Goal: Information Seeking & Learning: Learn about a topic

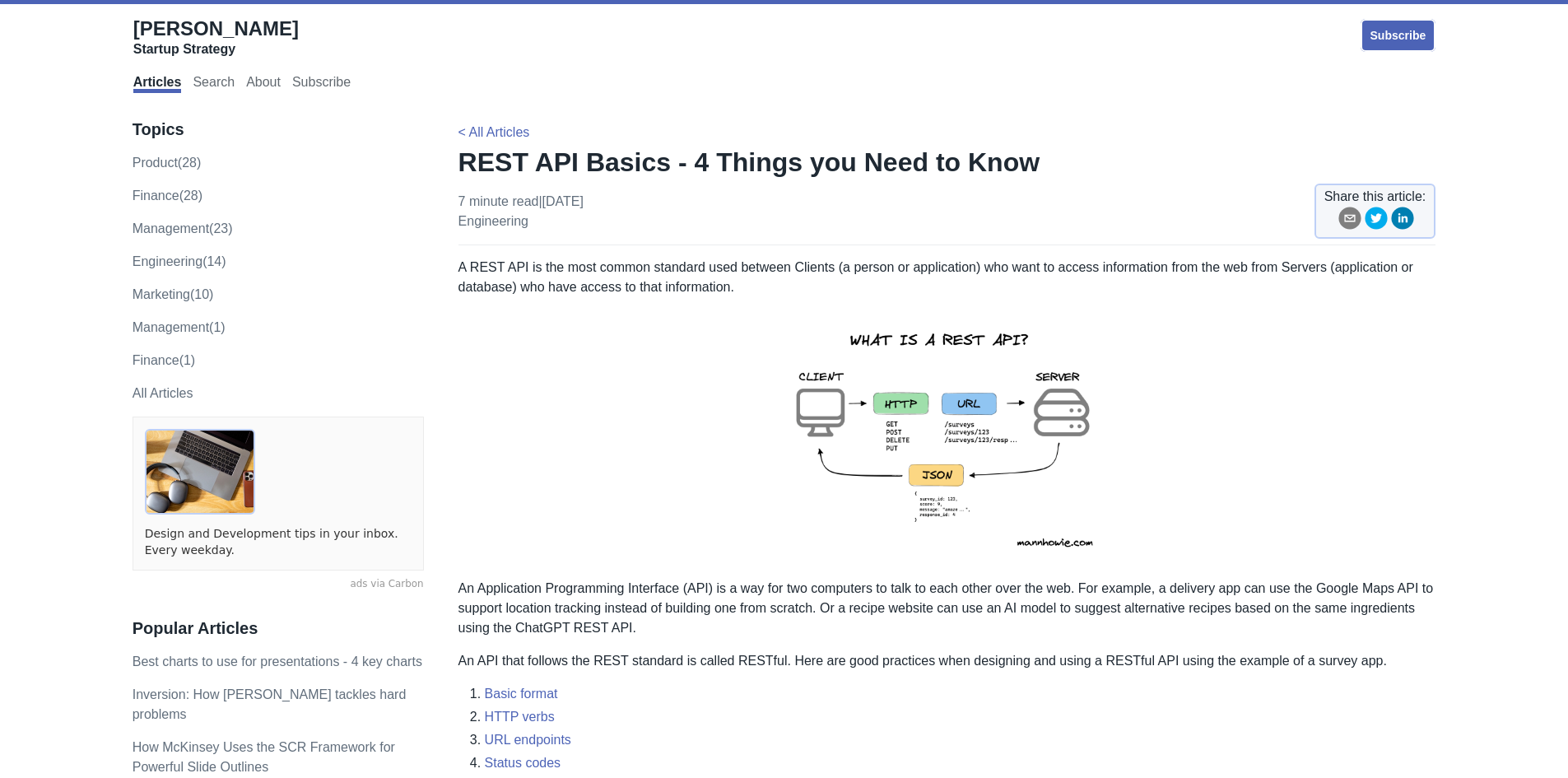
click at [1329, 444] on p at bounding box center [947, 437] width 978 height 255
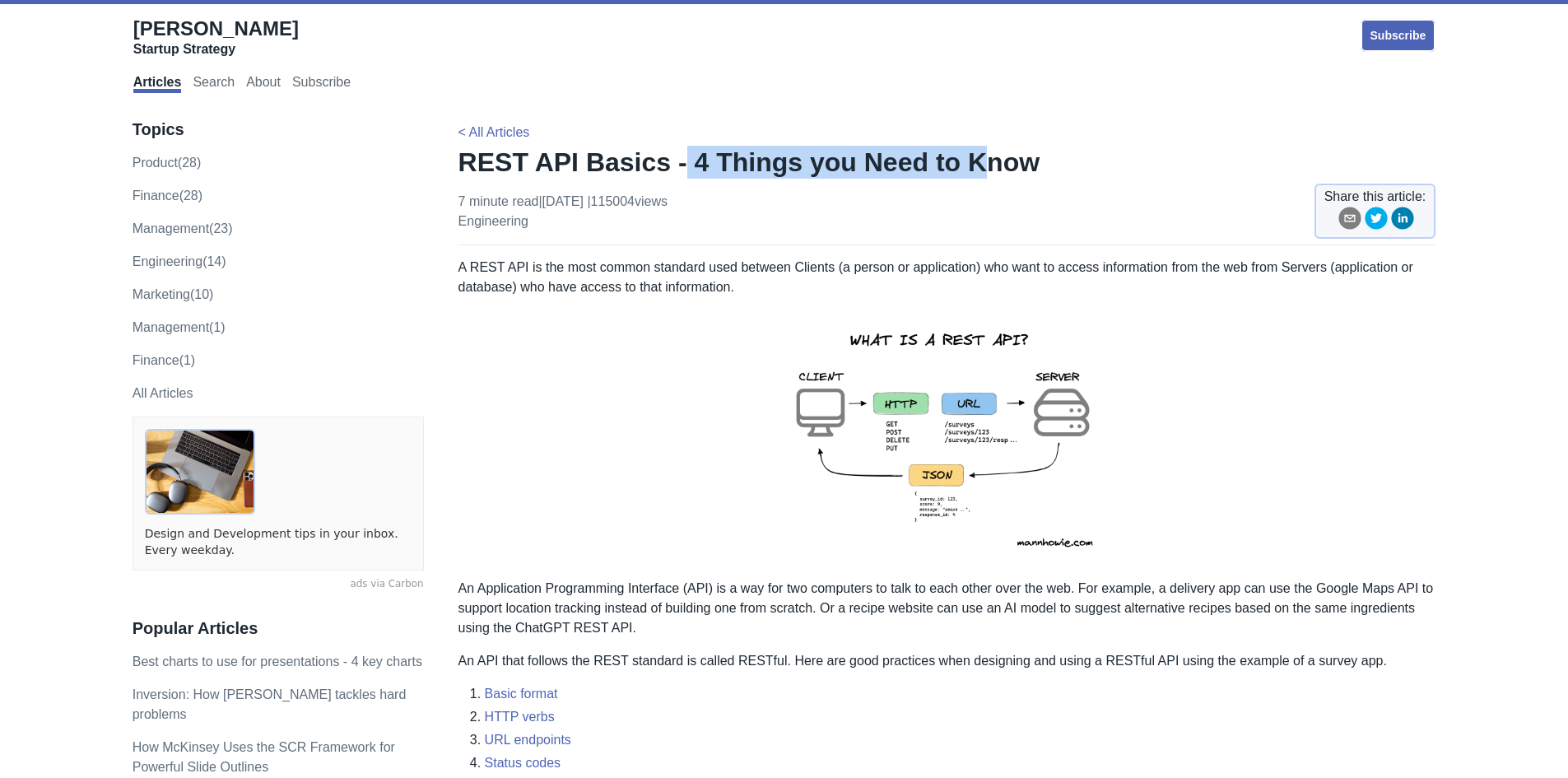
drag, startPoint x: 665, startPoint y: 162, endPoint x: 953, endPoint y: 172, distance: 288.2
click at [953, 172] on h1 "REST API Basics - 4 Things you Need to Know" at bounding box center [947, 162] width 978 height 33
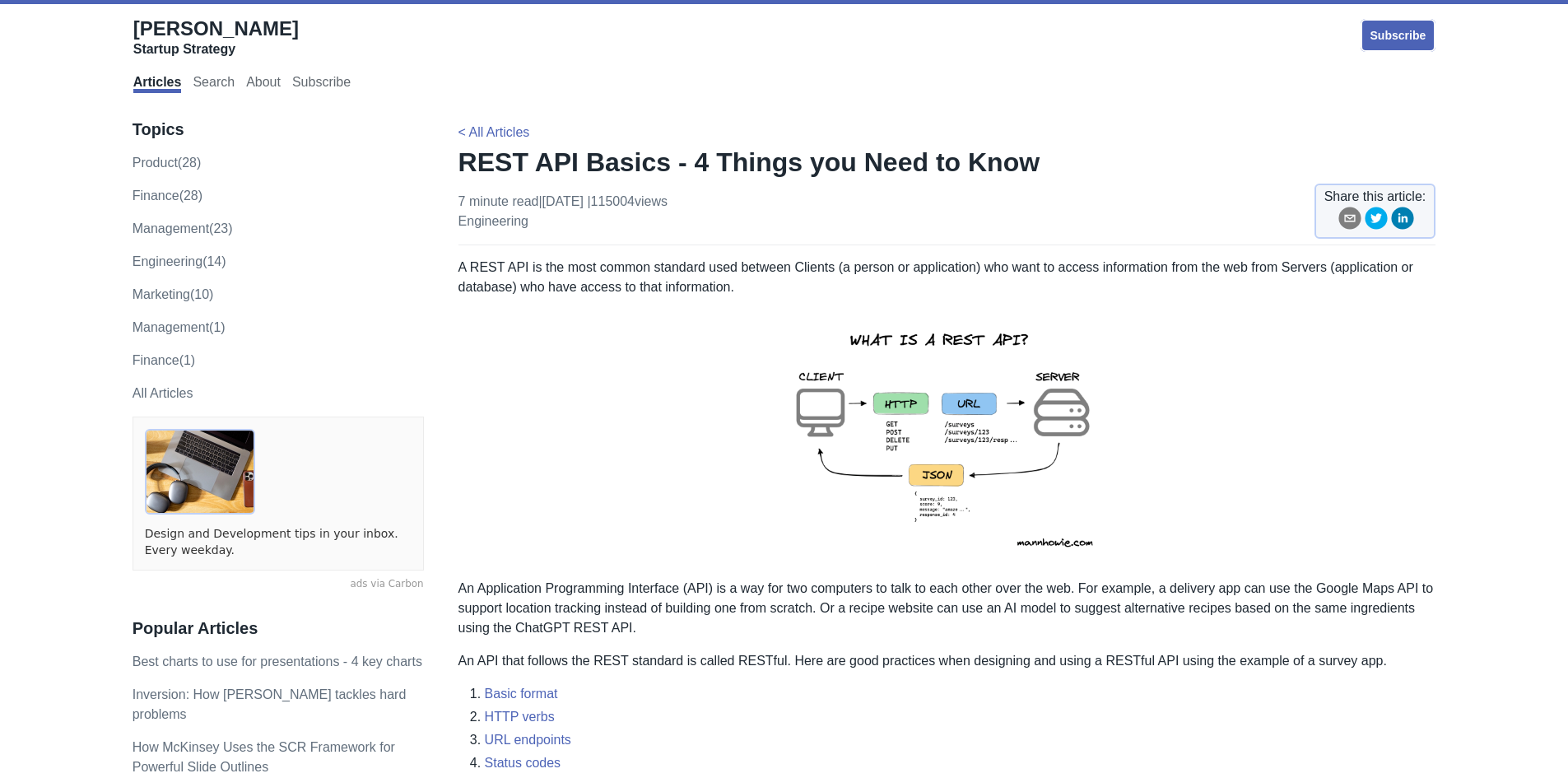
drag, startPoint x: 1031, startPoint y: 230, endPoint x: 986, endPoint y: 214, distance: 47.8
click at [1031, 229] on div "7 minute read | [DATE] | 115004 views engineering Share this article:" at bounding box center [947, 218] width 978 height 53
drag, startPoint x: 680, startPoint y: 160, endPoint x: 241, endPoint y: 112, distance: 441.6
click at [918, 147] on h1 "REST API Basics - 4 Things you Need to Know" at bounding box center [947, 162] width 978 height 33
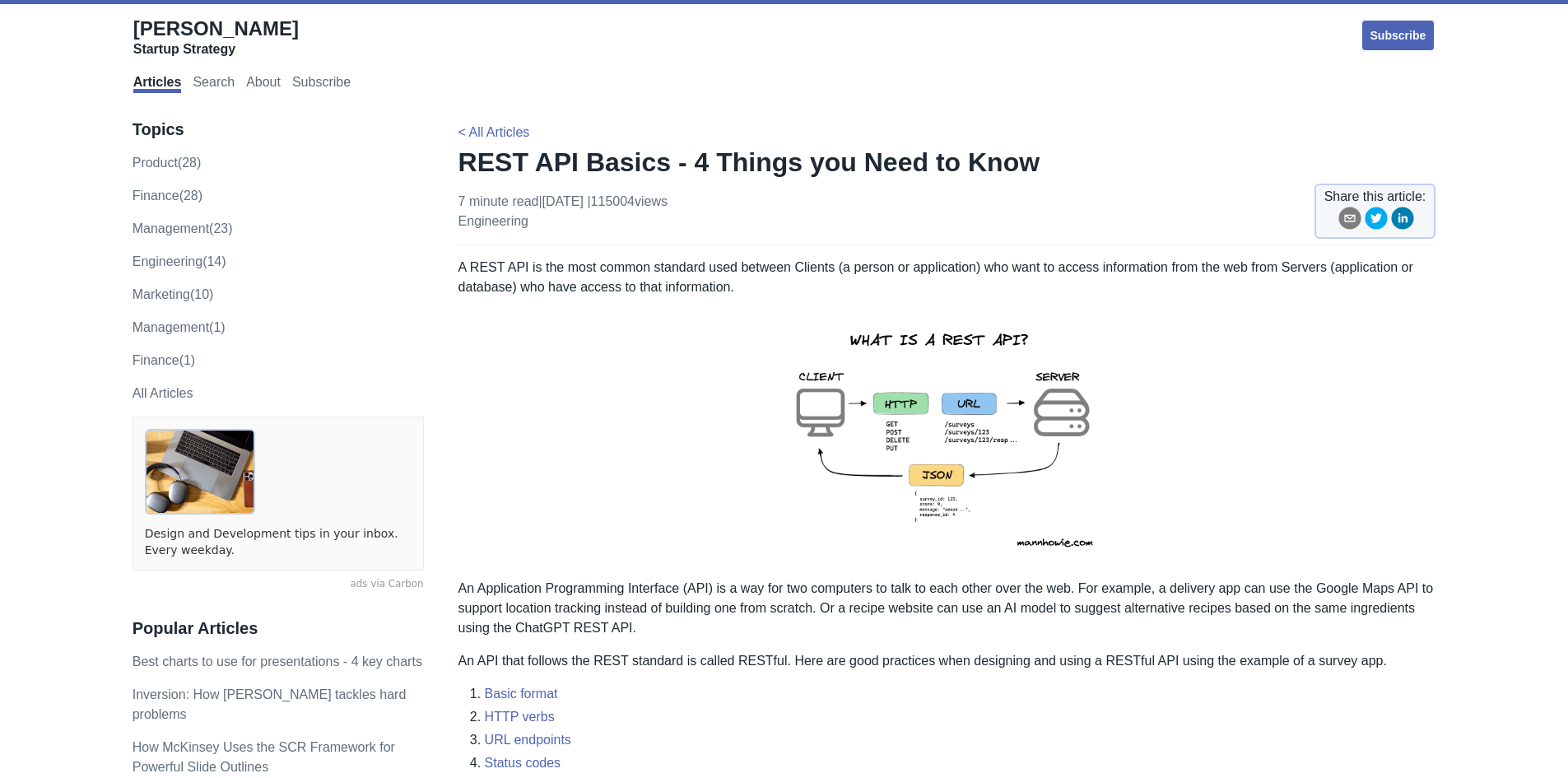
click at [1415, 401] on p at bounding box center [947, 437] width 978 height 255
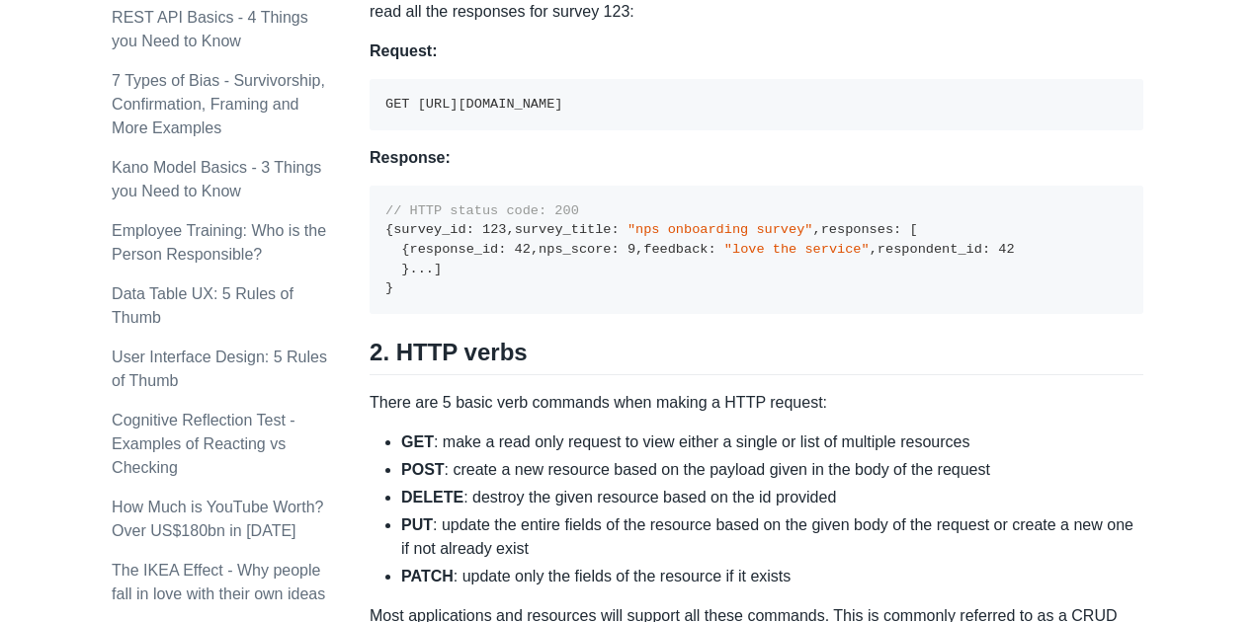
scroll to position [1572, 0]
drag, startPoint x: 399, startPoint y: 211, endPoint x: 755, endPoint y: 205, distance: 355.7
click at [755, 129] on pre "GET [URL][DOMAIN_NAME]" at bounding box center [756, 103] width 774 height 51
drag, startPoint x: 325, startPoint y: 225, endPoint x: 809, endPoint y: 221, distance: 484.1
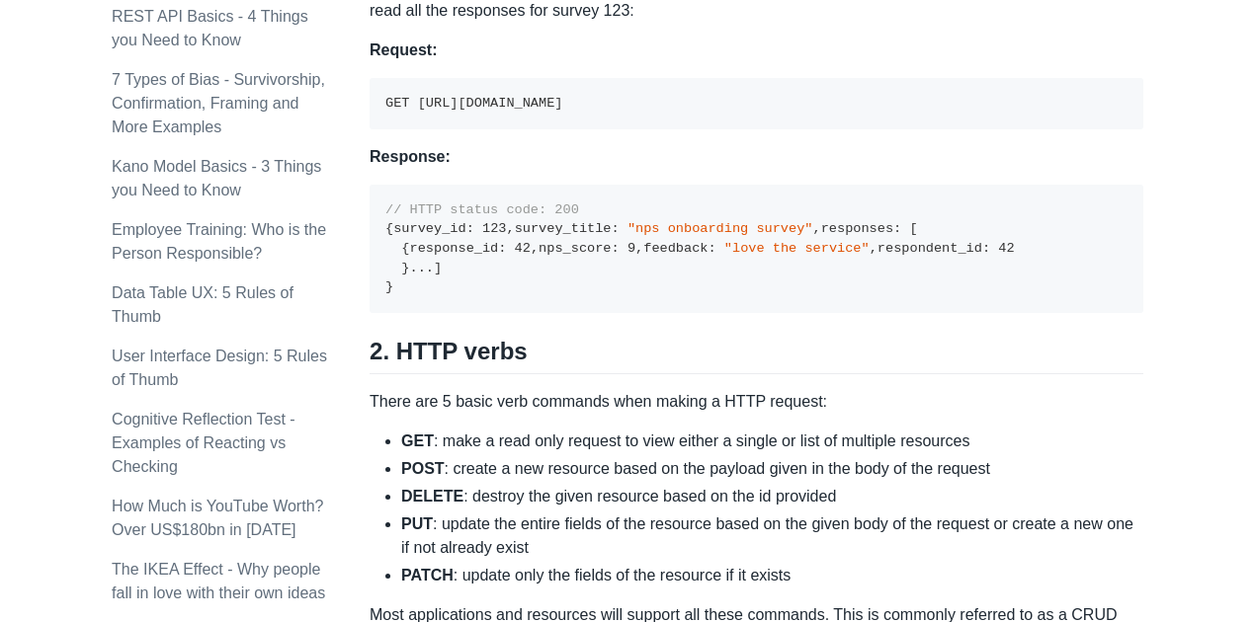
click at [809, 221] on div "Topics product (28) finance (28) management (23) engineering (14) marketing (10…" at bounding box center [627, 565] width 1031 height 4034
click at [811, 129] on pre "GET [URL][DOMAIN_NAME]" at bounding box center [756, 103] width 774 height 51
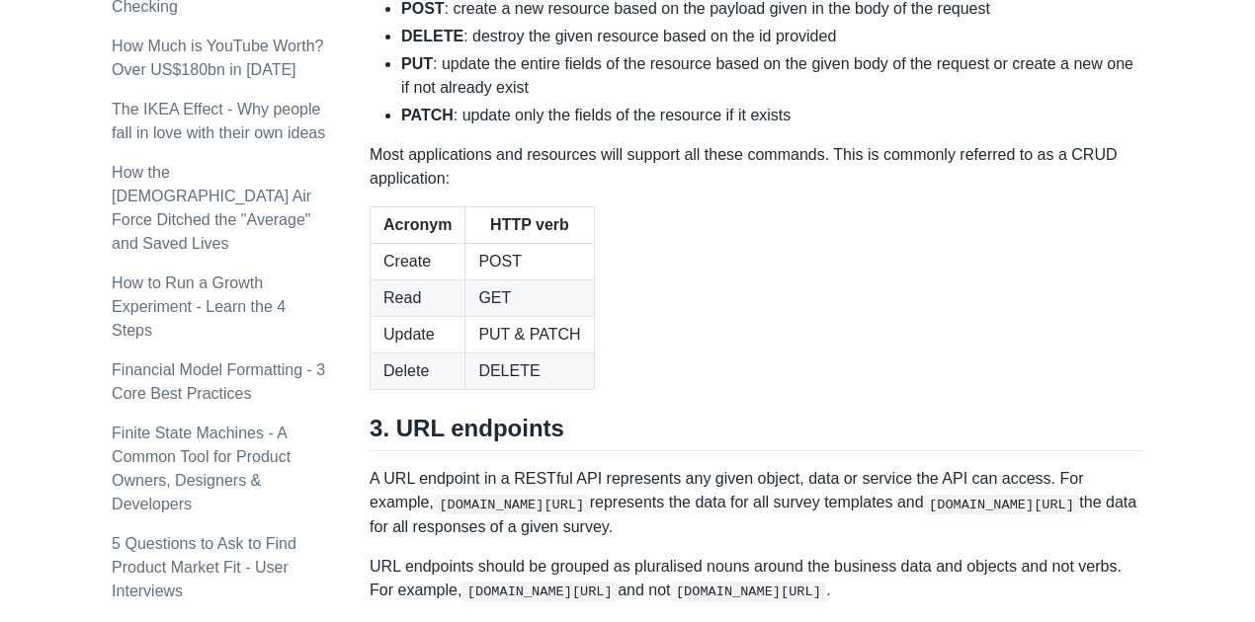
scroll to position [2033, 0]
drag, startPoint x: 703, startPoint y: 281, endPoint x: 854, endPoint y: 261, distance: 151.5
click at [825, 126] on ul "GET : make a read only request to view either a single or list of multiple reso…" at bounding box center [756, 47] width 774 height 158
drag, startPoint x: 832, startPoint y: 313, endPoint x: 780, endPoint y: 316, distance: 51.5
click at [832, 47] on li "DELETE : destroy the given resource based on the id provided" at bounding box center [772, 36] width 742 height 24
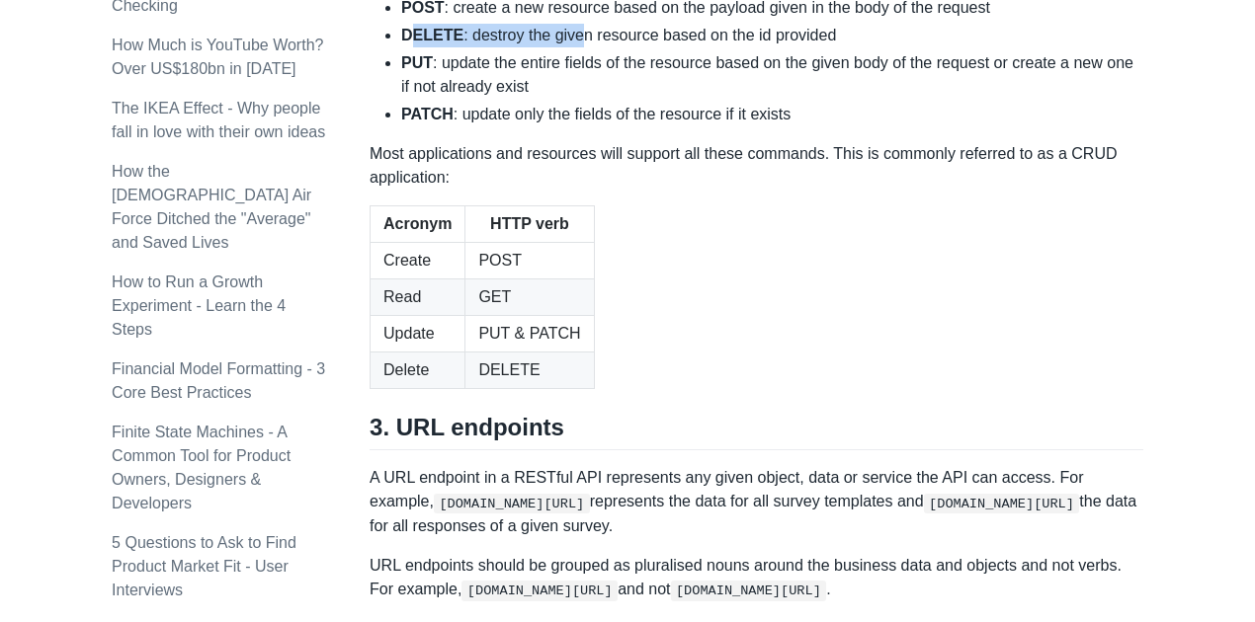
drag, startPoint x: 575, startPoint y: 308, endPoint x: 931, endPoint y: 297, distance: 355.8
click at [803, 126] on ul "GET : make a read only request to view either a single or list of multiple reso…" at bounding box center [756, 47] width 774 height 158
click at [977, 47] on li "DELETE : destroy the given resource based on the id provided" at bounding box center [772, 36] width 742 height 24
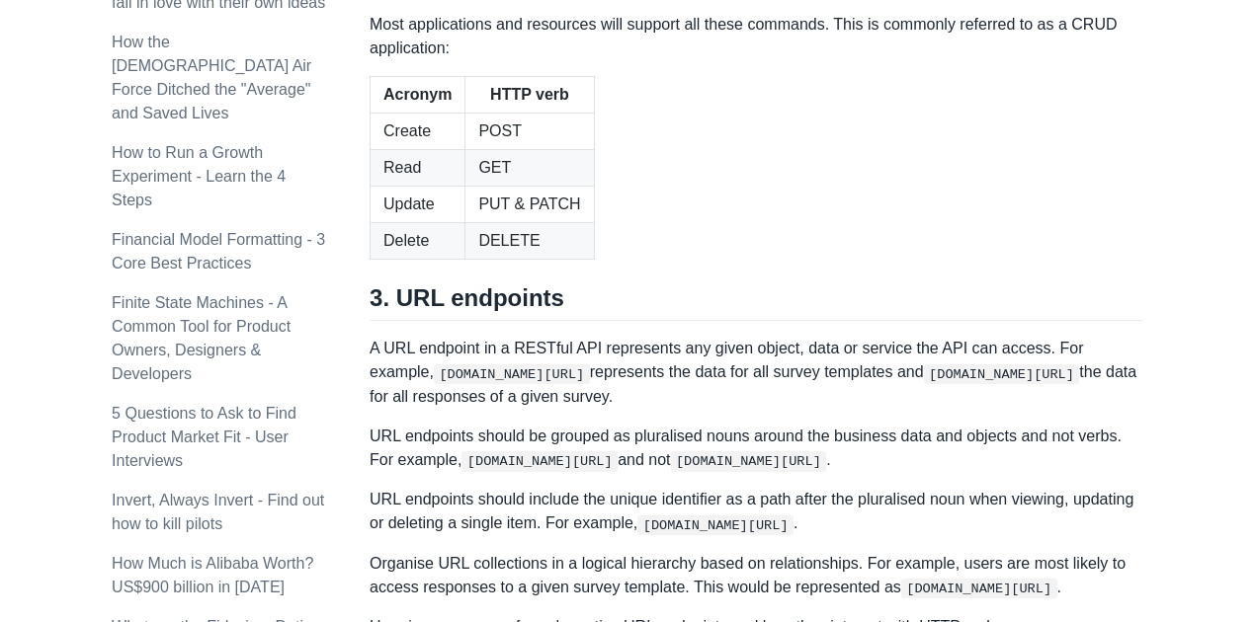
scroll to position [2163, 0]
drag, startPoint x: 389, startPoint y: 220, endPoint x: 542, endPoint y: 242, distance: 154.7
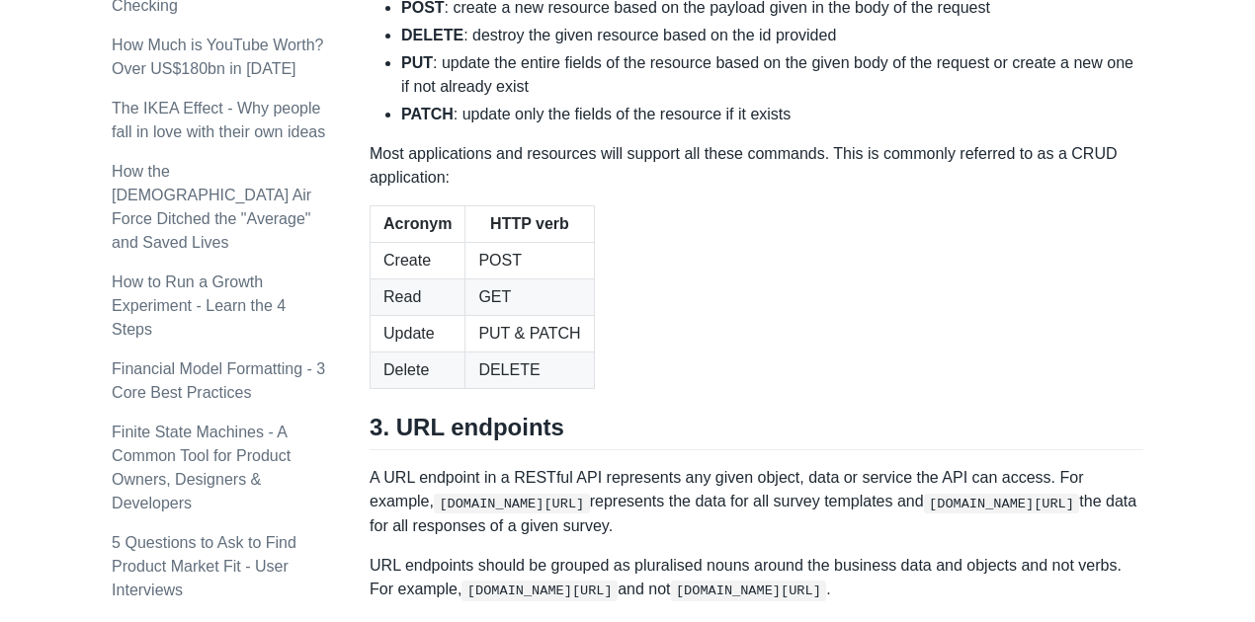
scroll to position [2032, 0]
drag, startPoint x: 449, startPoint y: 377, endPoint x: 502, endPoint y: 389, distance: 54.6
click at [487, 100] on li "PUT : update the entire fields of the resource based on the given body of the r…" at bounding box center [772, 75] width 742 height 47
click at [538, 127] on li "PATCH : update only the fields of the resource if it exists" at bounding box center [772, 116] width 742 height 24
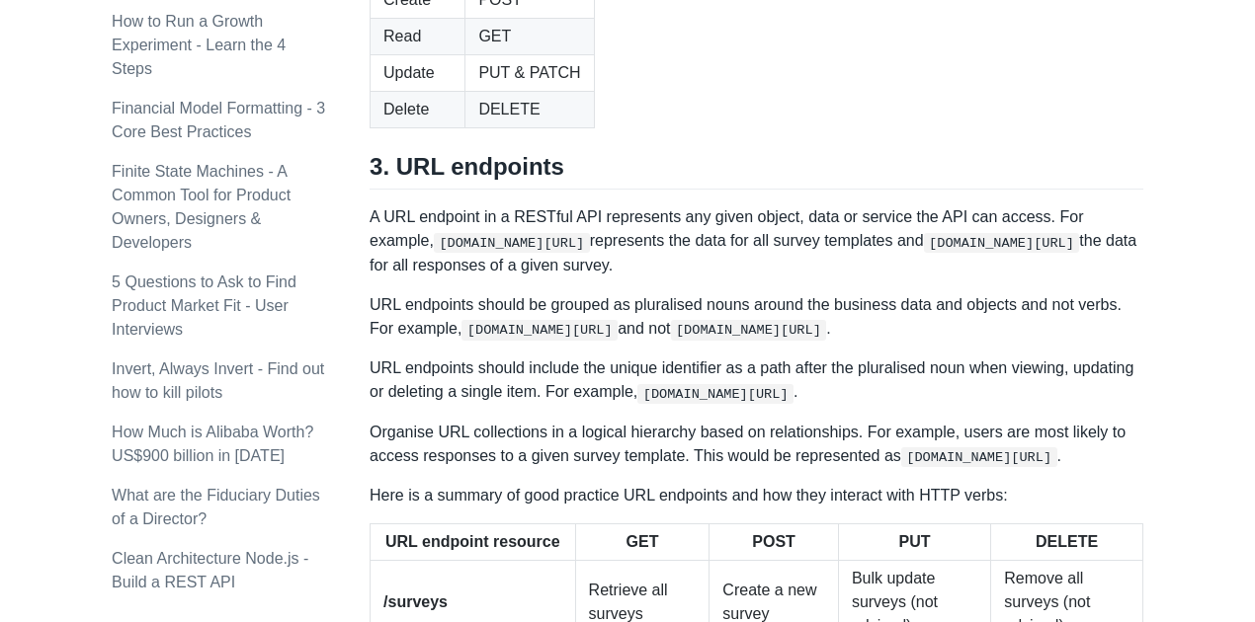
scroll to position [2295, 0]
drag, startPoint x: 820, startPoint y: 138, endPoint x: 402, endPoint y: 191, distance: 421.1
click at [786, 127] on table "Acronym HTTP verb Create POST Read GET Update PUT & PATCH Delete DELETE" at bounding box center [756, 36] width 774 height 184
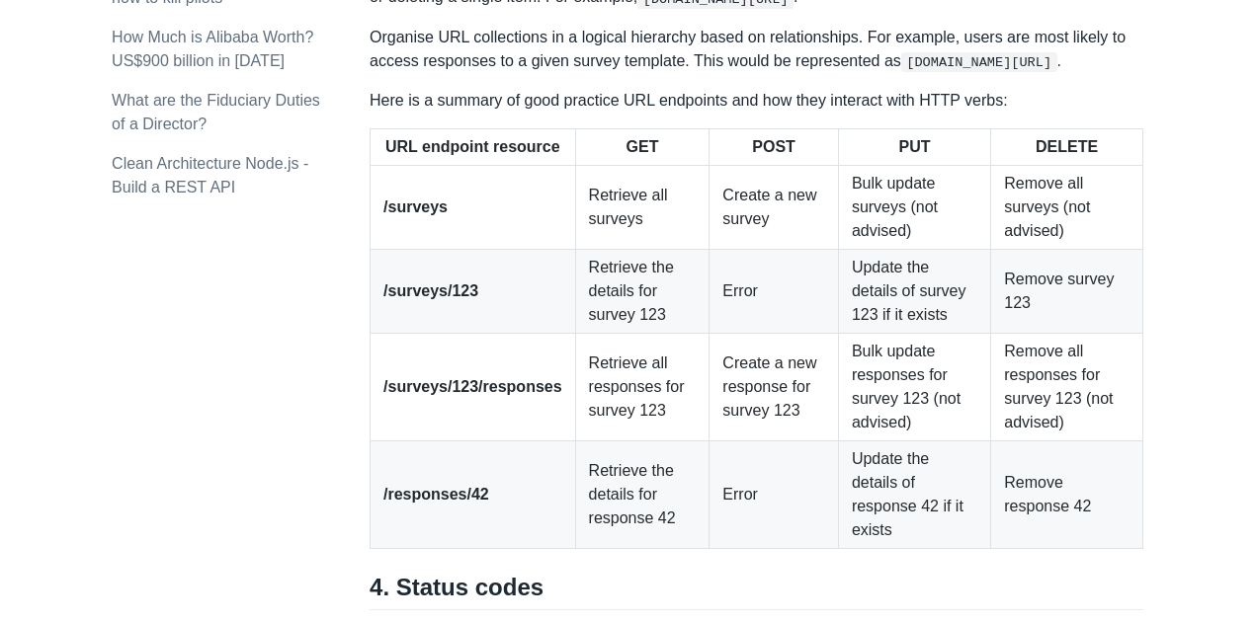
scroll to position [2689, 0]
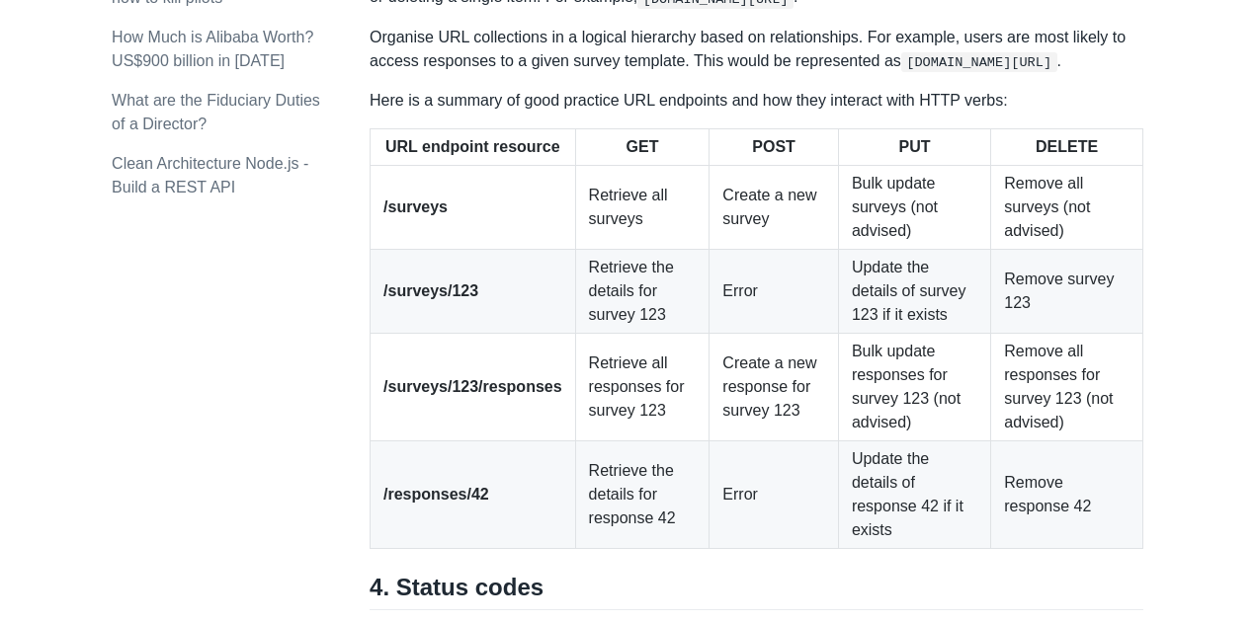
drag, startPoint x: 462, startPoint y: 129, endPoint x: 520, endPoint y: 133, distance: 57.4
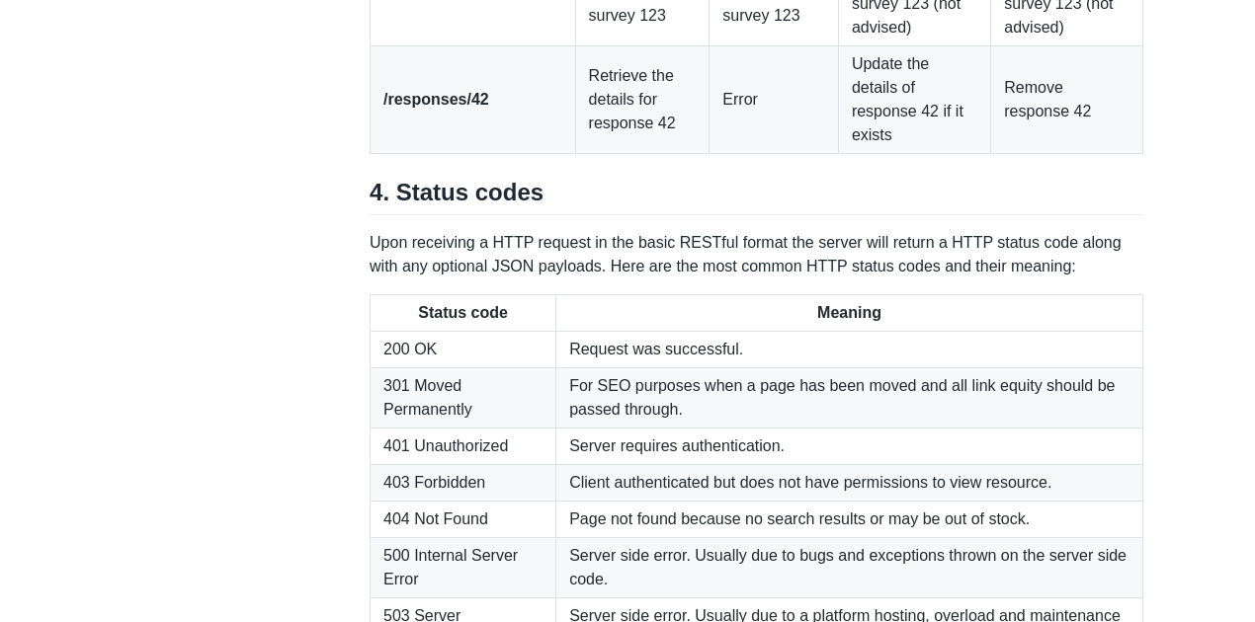
scroll to position [3084, 0]
drag, startPoint x: 391, startPoint y: 397, endPoint x: 488, endPoint y: 396, distance: 96.8
click at [488, 154] on td "/responses/42" at bounding box center [472, 100] width 205 height 108
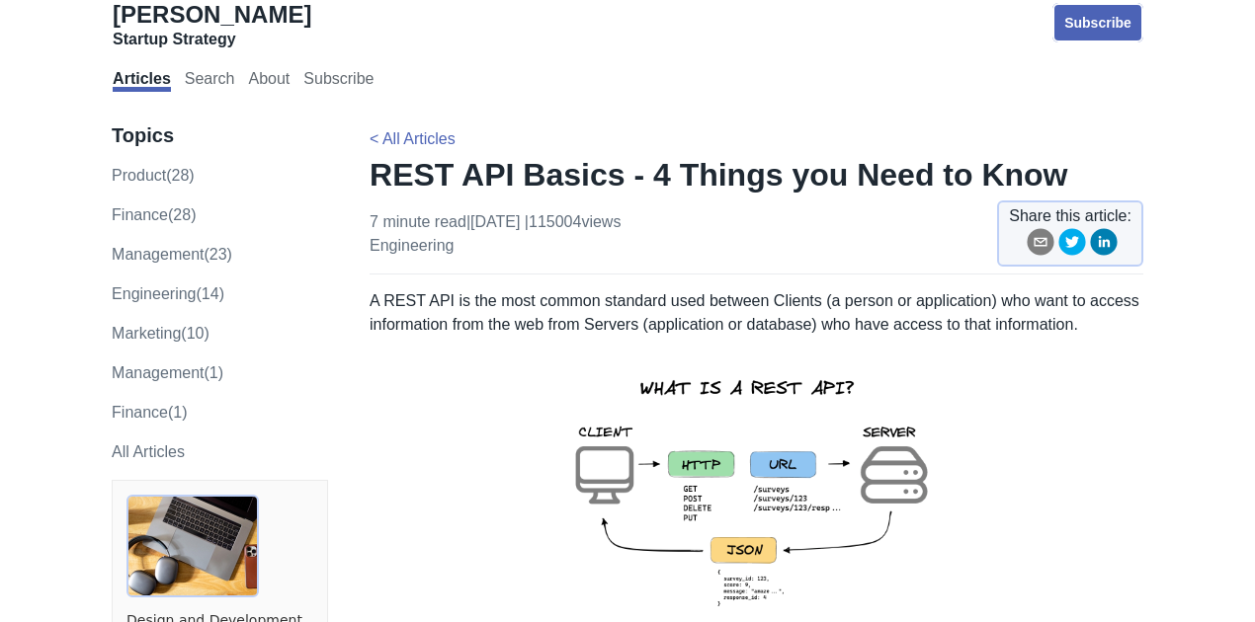
scroll to position [0, 0]
